Goal: Navigation & Orientation: Find specific page/section

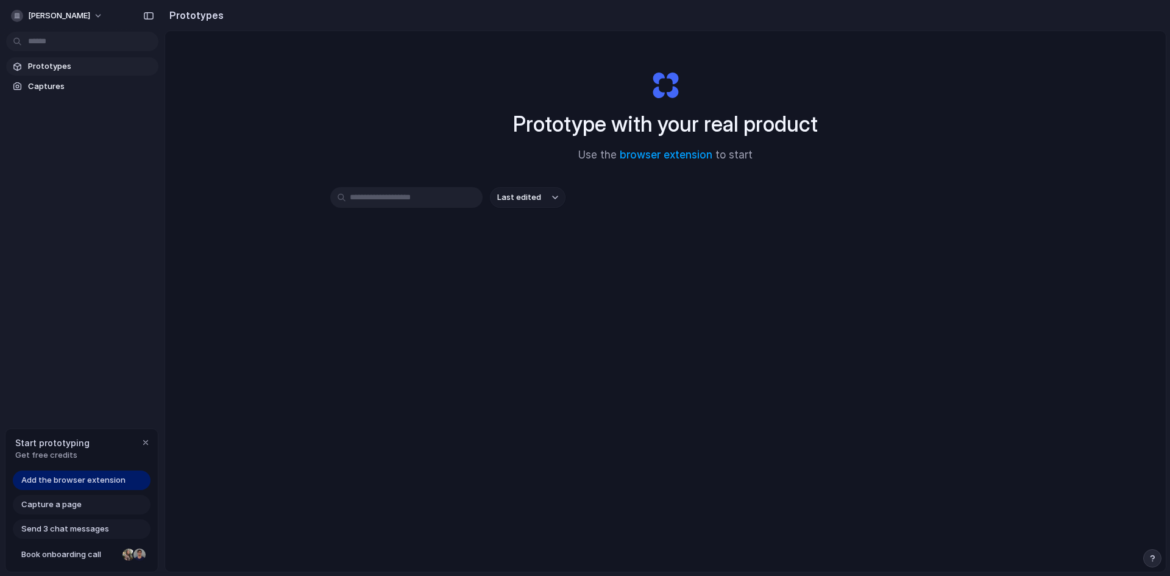
click at [388, 199] on input "text" at bounding box center [406, 197] width 152 height 21
click at [533, 199] on span "Last edited" at bounding box center [519, 197] width 44 height 12
click at [554, 199] on div "Last edited Last created Alphabetical" at bounding box center [585, 288] width 1170 height 576
click at [41, 17] on span "[PERSON_NAME]" at bounding box center [59, 16] width 62 height 12
click at [41, 17] on div "Settings Invite members Change theme Sign out" at bounding box center [585, 288] width 1170 height 576
